Goal: Navigation & Orientation: Find specific page/section

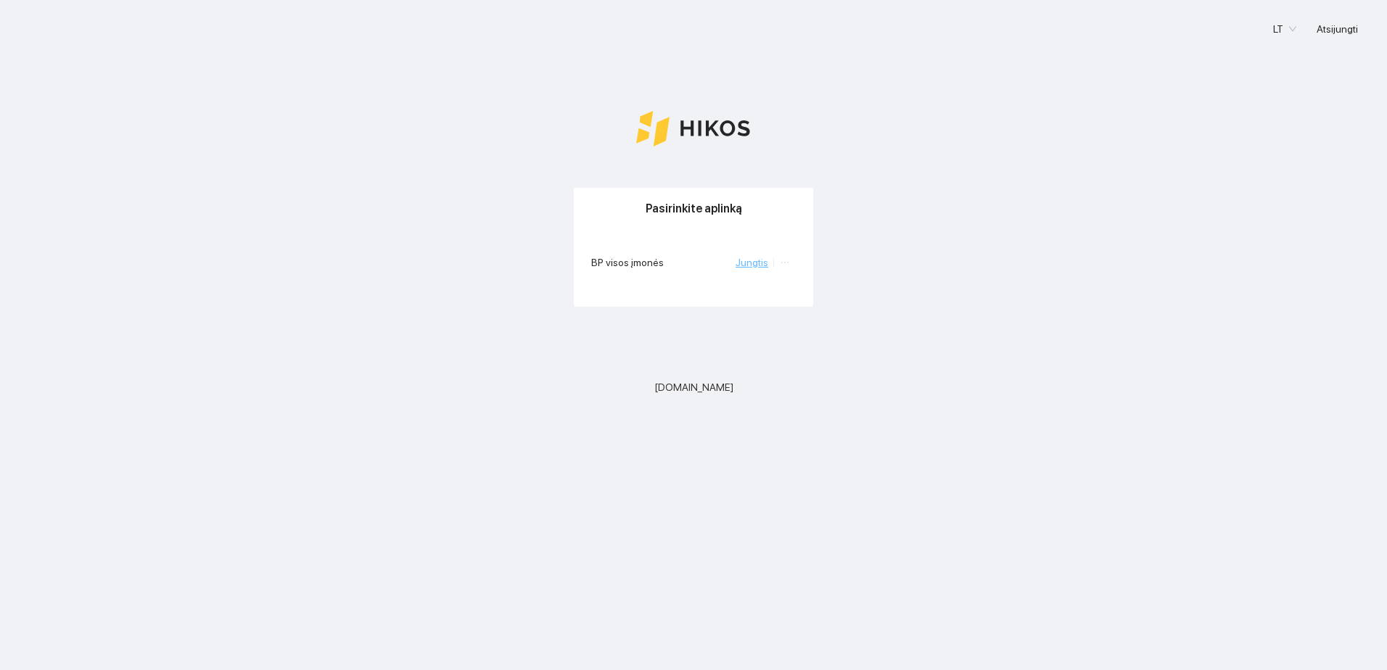
click at [759, 265] on link "Jungtis" at bounding box center [751, 263] width 33 height 12
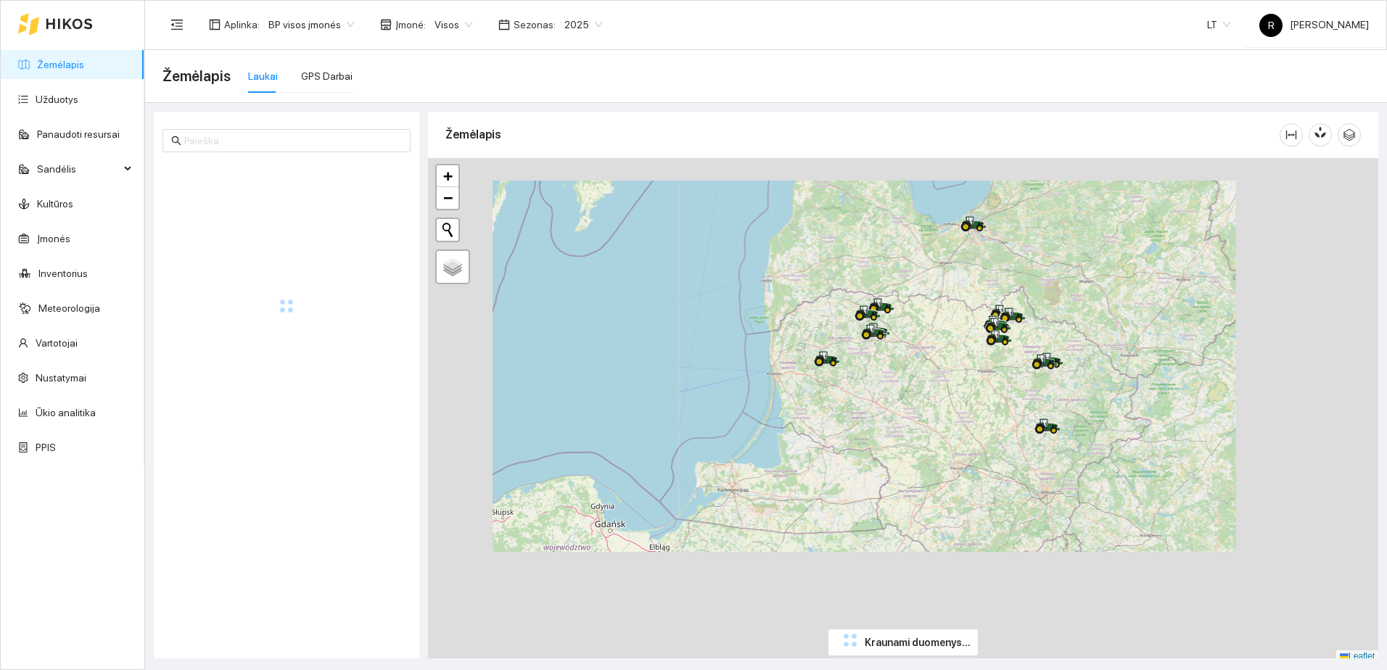
scroll to position [4, 0]
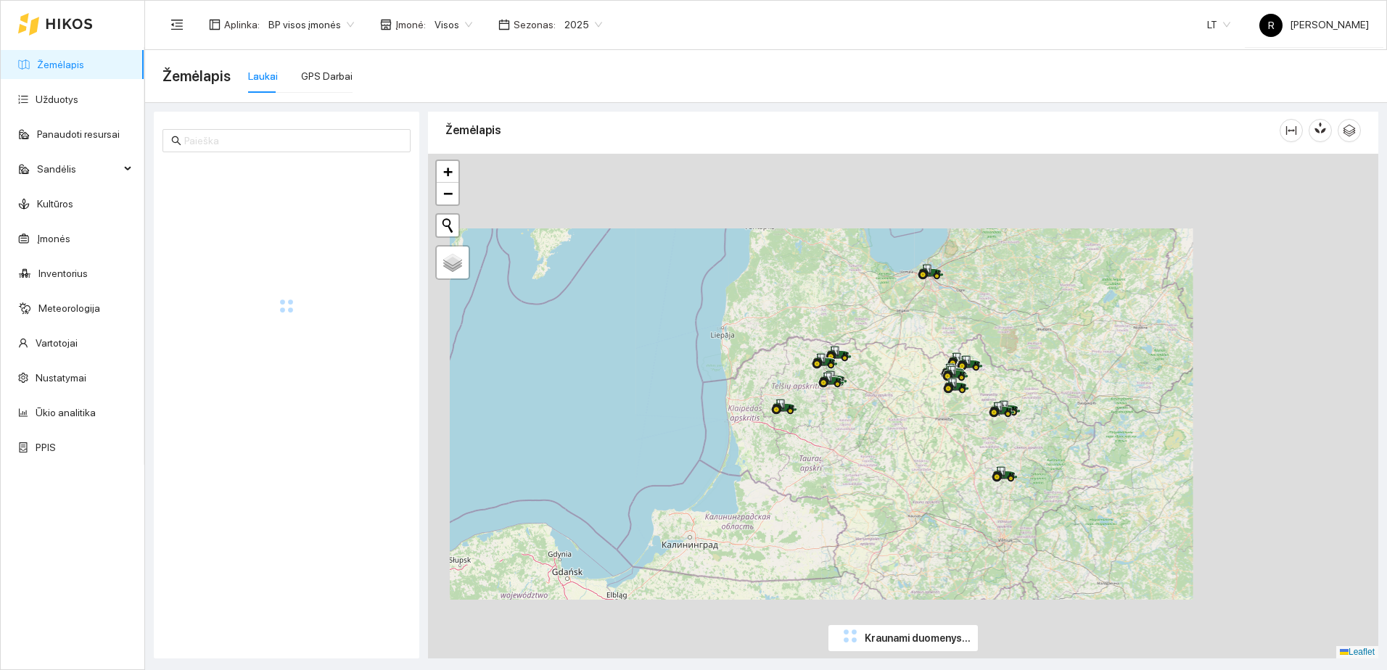
drag, startPoint x: 999, startPoint y: 360, endPoint x: 952, endPoint y: 419, distance: 75.9
click at [952, 419] on div at bounding box center [903, 406] width 950 height 505
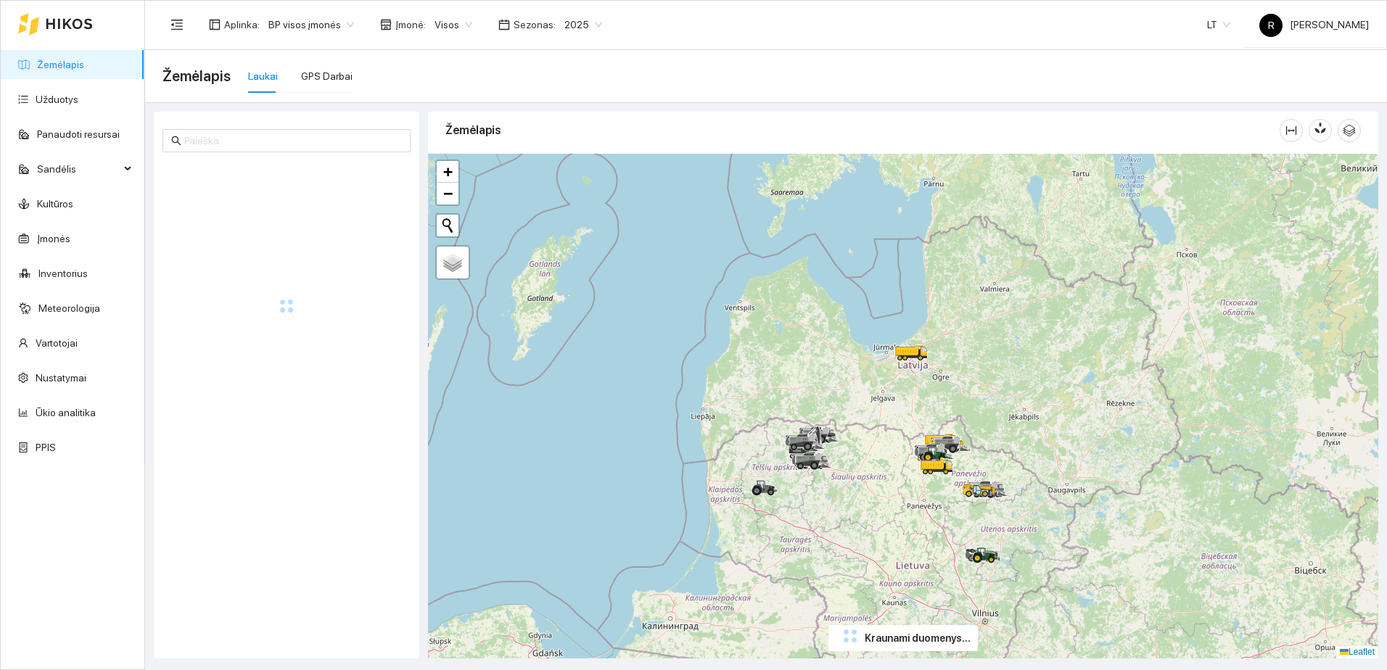
drag, startPoint x: 950, startPoint y: 321, endPoint x: 933, endPoint y: 400, distance: 80.2
click at [934, 397] on div at bounding box center [903, 406] width 950 height 505
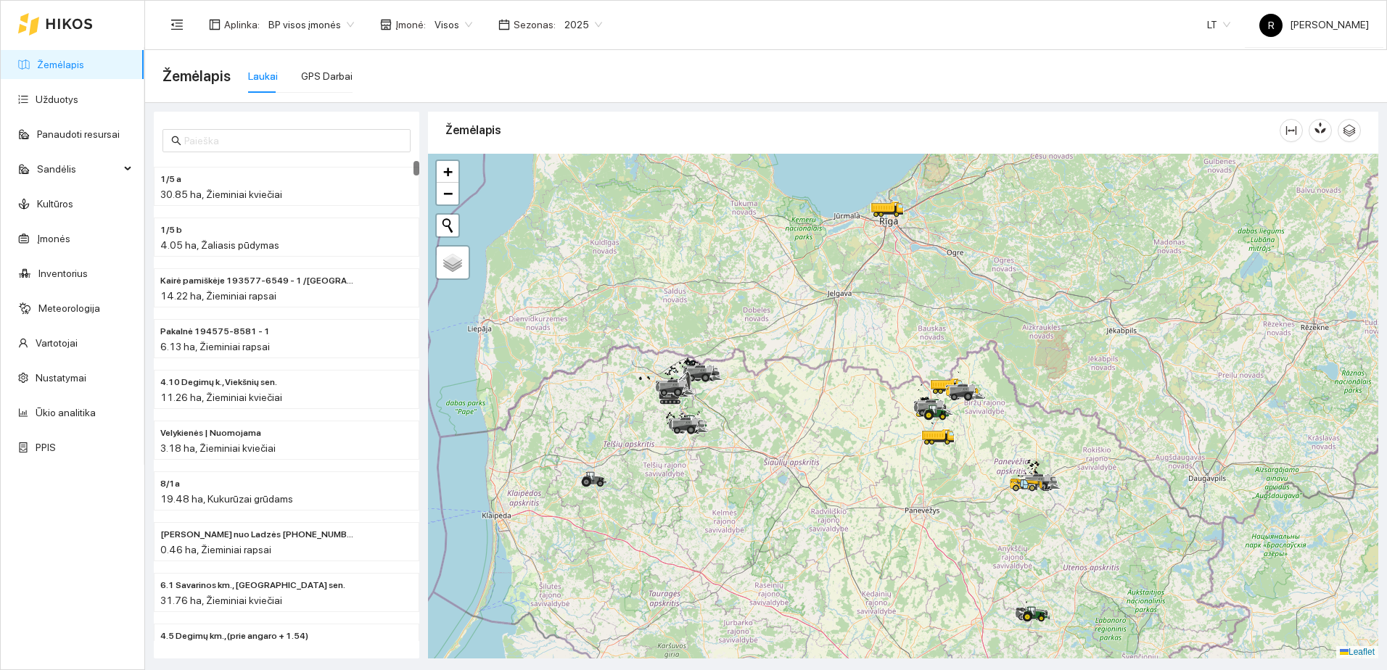
drag, startPoint x: 928, startPoint y: 367, endPoint x: 825, endPoint y: 445, distance: 128.4
click at [827, 445] on div at bounding box center [903, 406] width 950 height 505
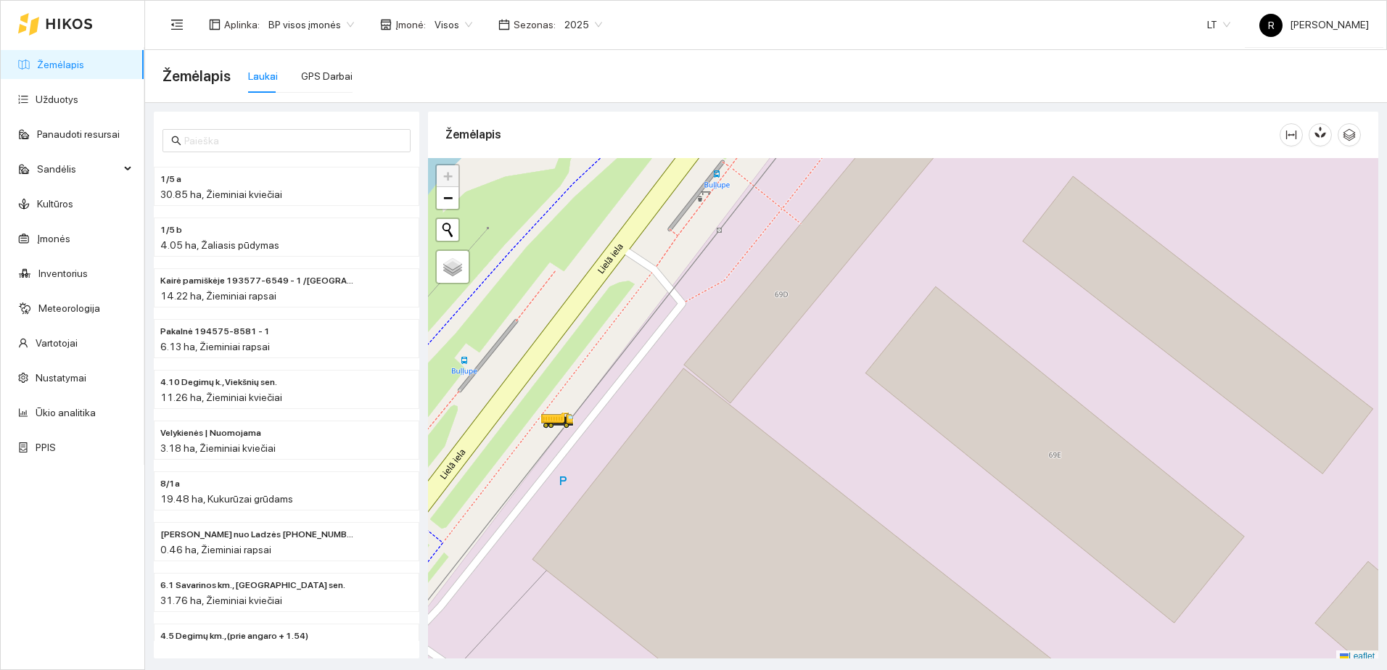
scroll to position [4, 0]
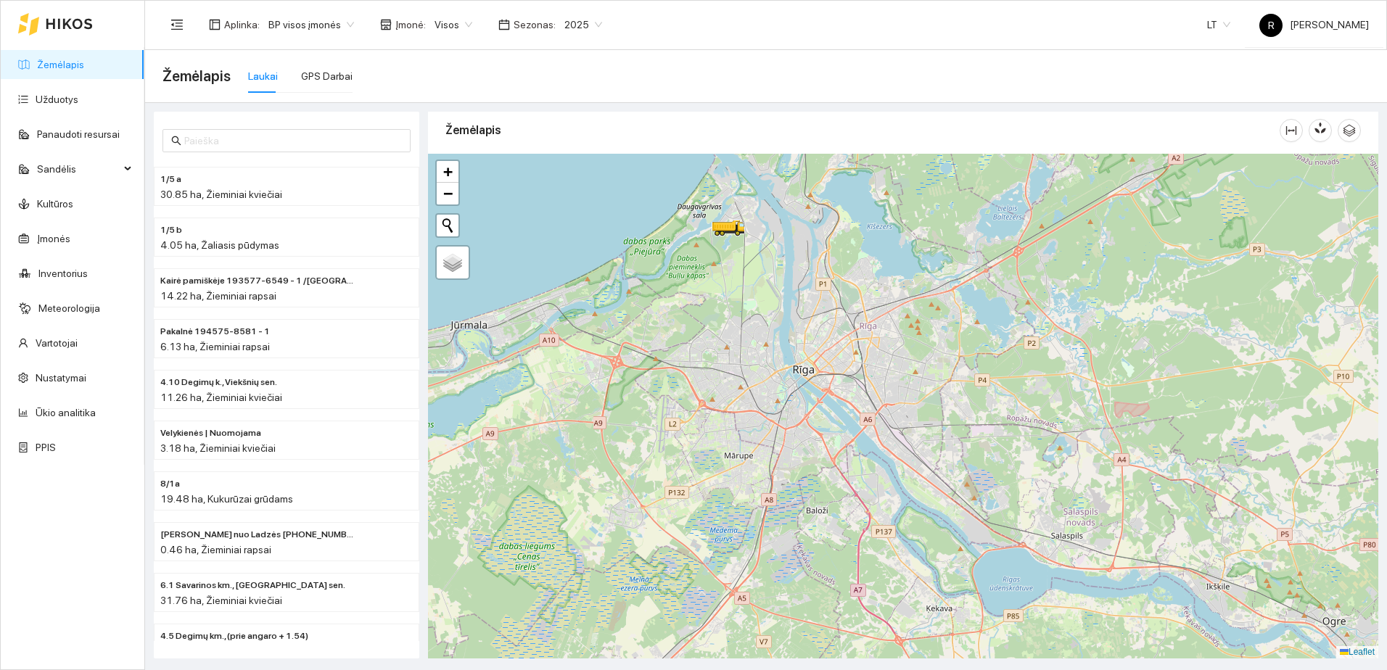
drag, startPoint x: 790, startPoint y: 376, endPoint x: 791, endPoint y: 297, distance: 78.3
click at [792, 305] on div at bounding box center [903, 406] width 950 height 505
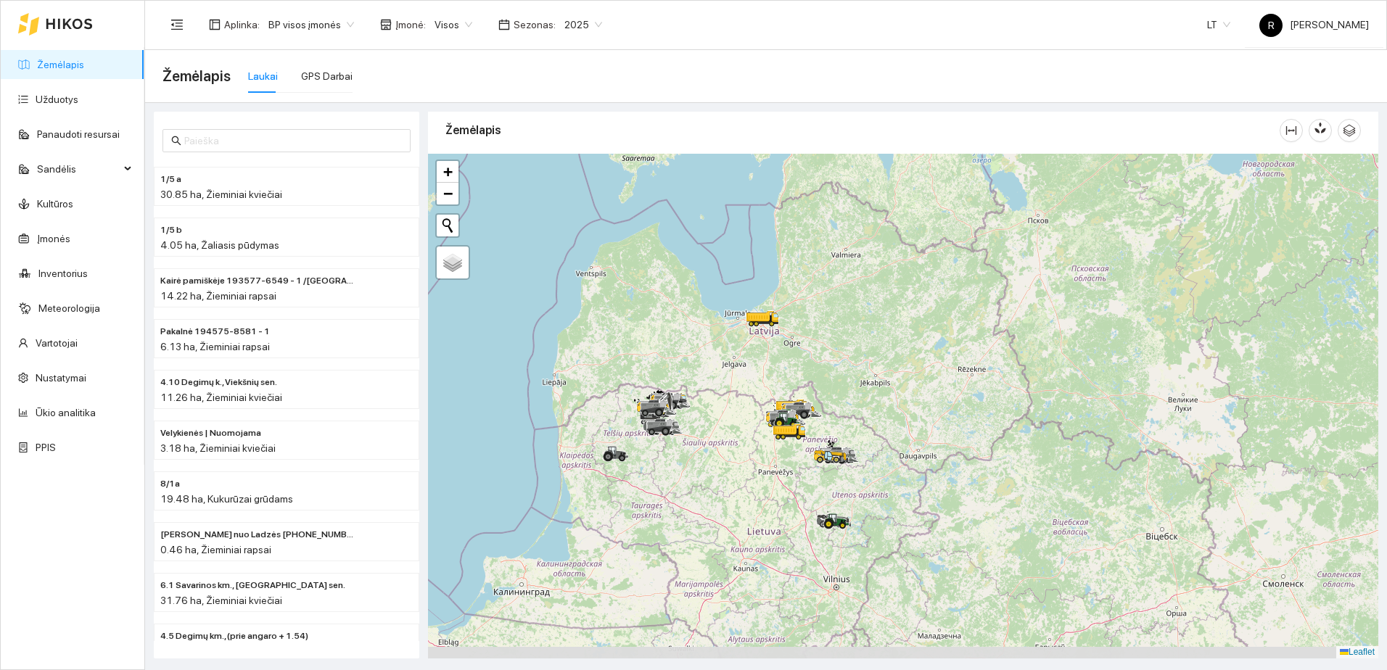
drag, startPoint x: 895, startPoint y: 477, endPoint x: 823, endPoint y: 397, distance: 107.8
click at [823, 397] on div at bounding box center [903, 406] width 950 height 505
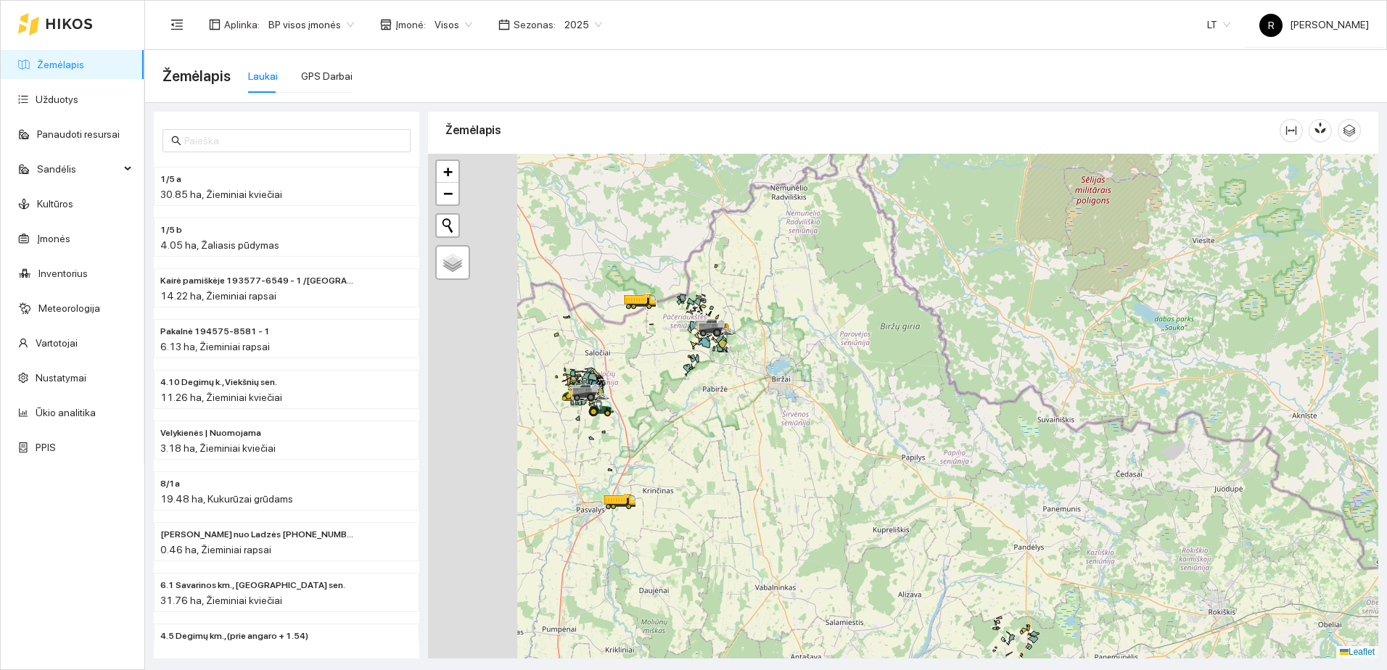
drag, startPoint x: 741, startPoint y: 405, endPoint x: 964, endPoint y: 424, distance: 223.4
click at [963, 424] on div at bounding box center [903, 406] width 950 height 505
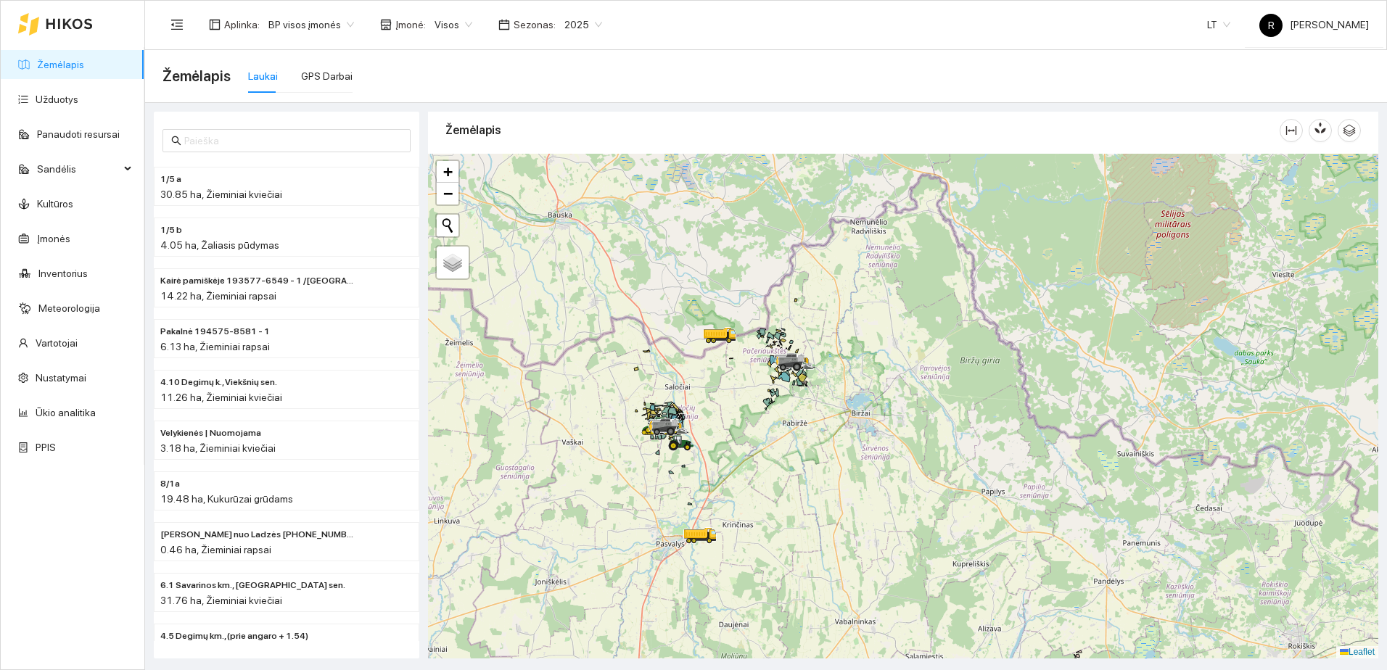
drag, startPoint x: 718, startPoint y: 328, endPoint x: 745, endPoint y: 374, distance: 53.6
click at [745, 374] on div at bounding box center [903, 406] width 950 height 505
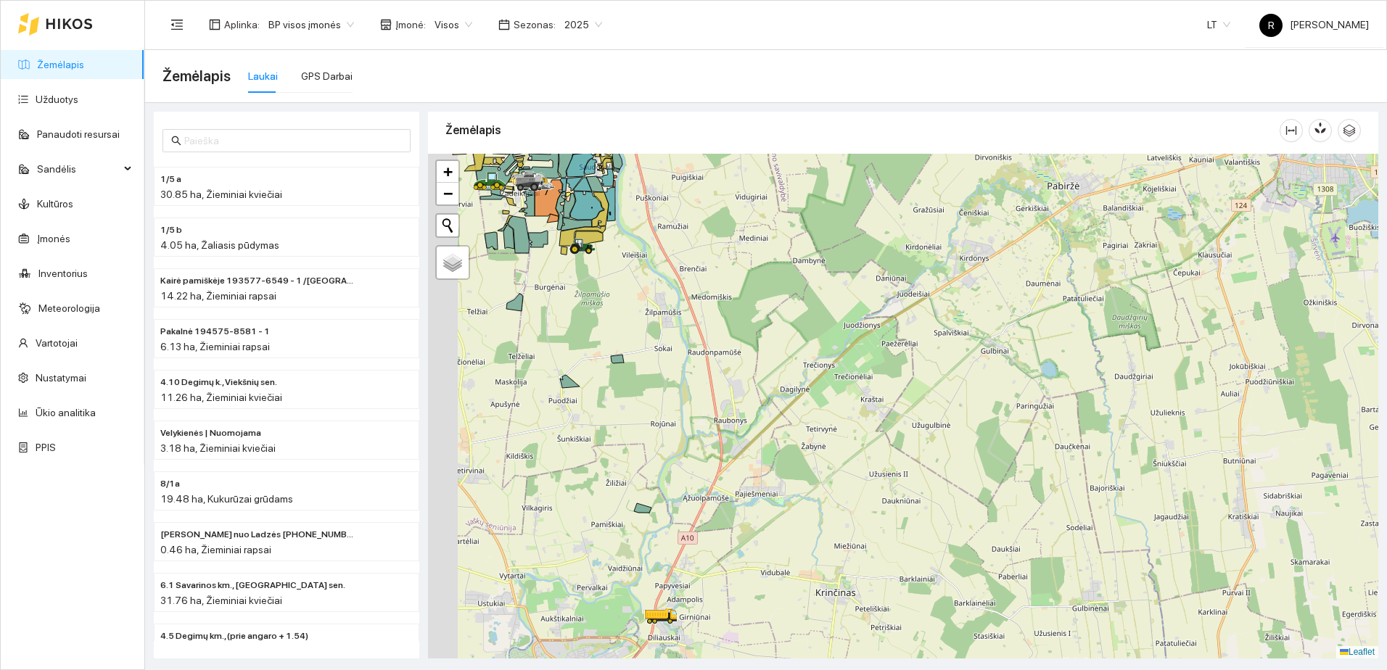
drag, startPoint x: 699, startPoint y: 555, endPoint x: 789, endPoint y: 488, distance: 112.0
click at [789, 490] on div at bounding box center [903, 406] width 950 height 505
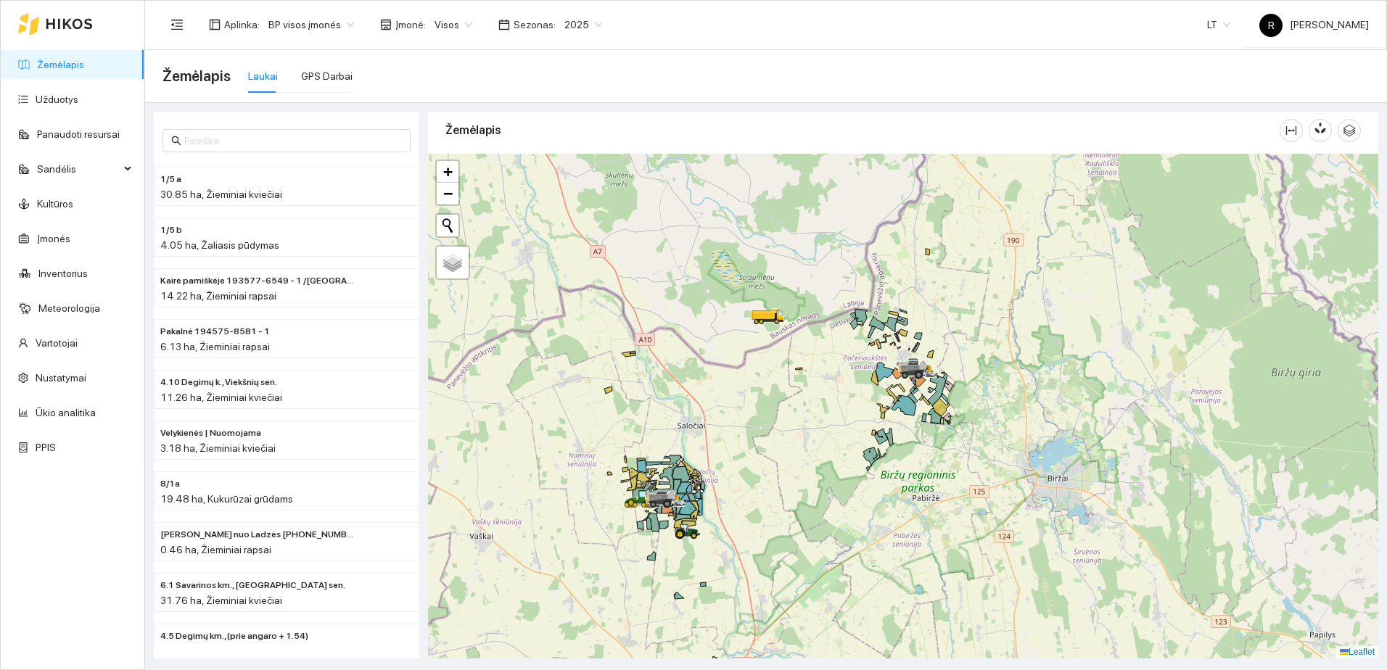
drag, startPoint x: 732, startPoint y: 467, endPoint x: 745, endPoint y: 427, distance: 42.0
click at [745, 432] on div at bounding box center [903, 406] width 950 height 505
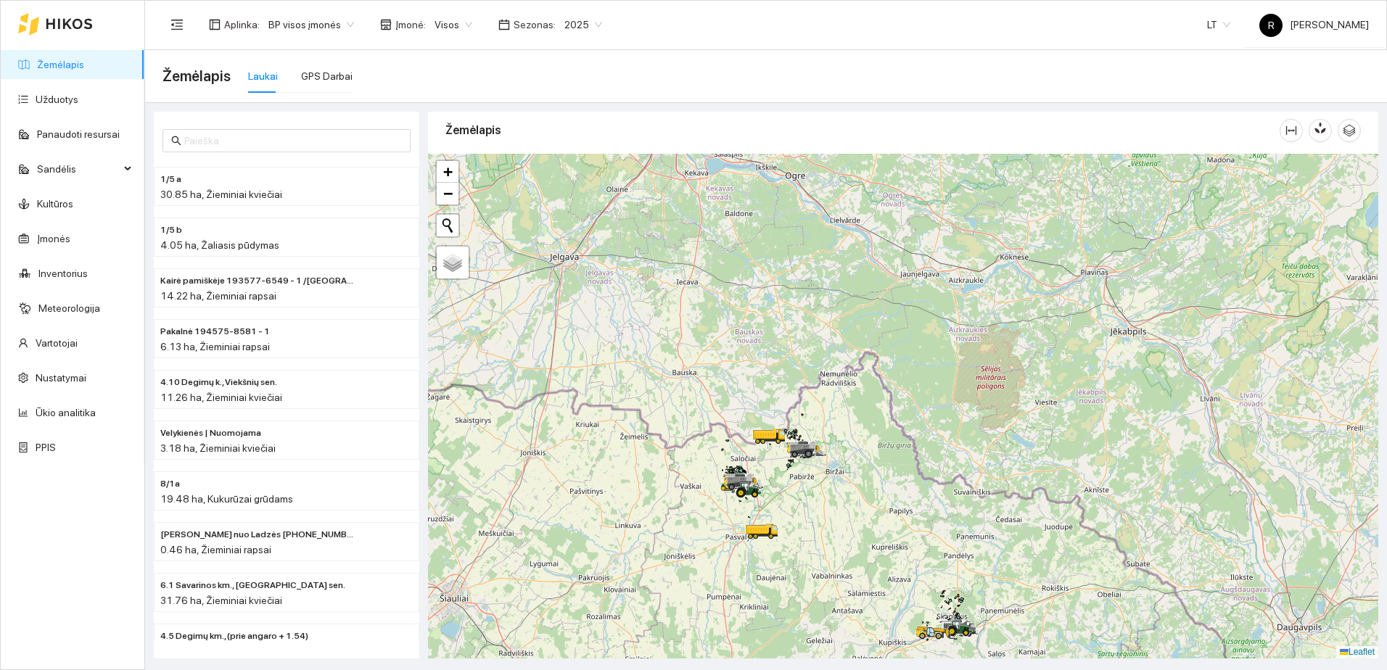
drag, startPoint x: 738, startPoint y: 366, endPoint x: 778, endPoint y: 478, distance: 118.9
click at [778, 478] on div at bounding box center [903, 406] width 950 height 505
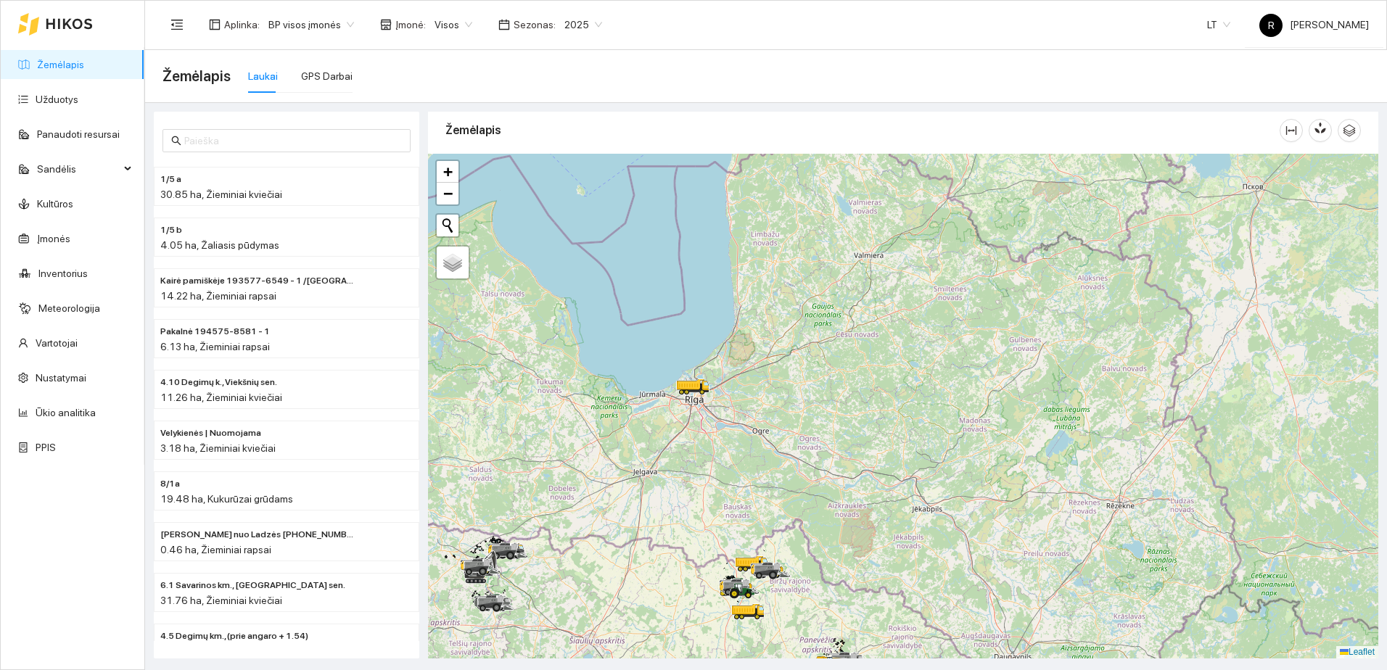
drag, startPoint x: 751, startPoint y: 382, endPoint x: 735, endPoint y: 461, distance: 79.9
click at [735, 461] on div at bounding box center [903, 406] width 950 height 505
